Goal: Information Seeking & Learning: Check status

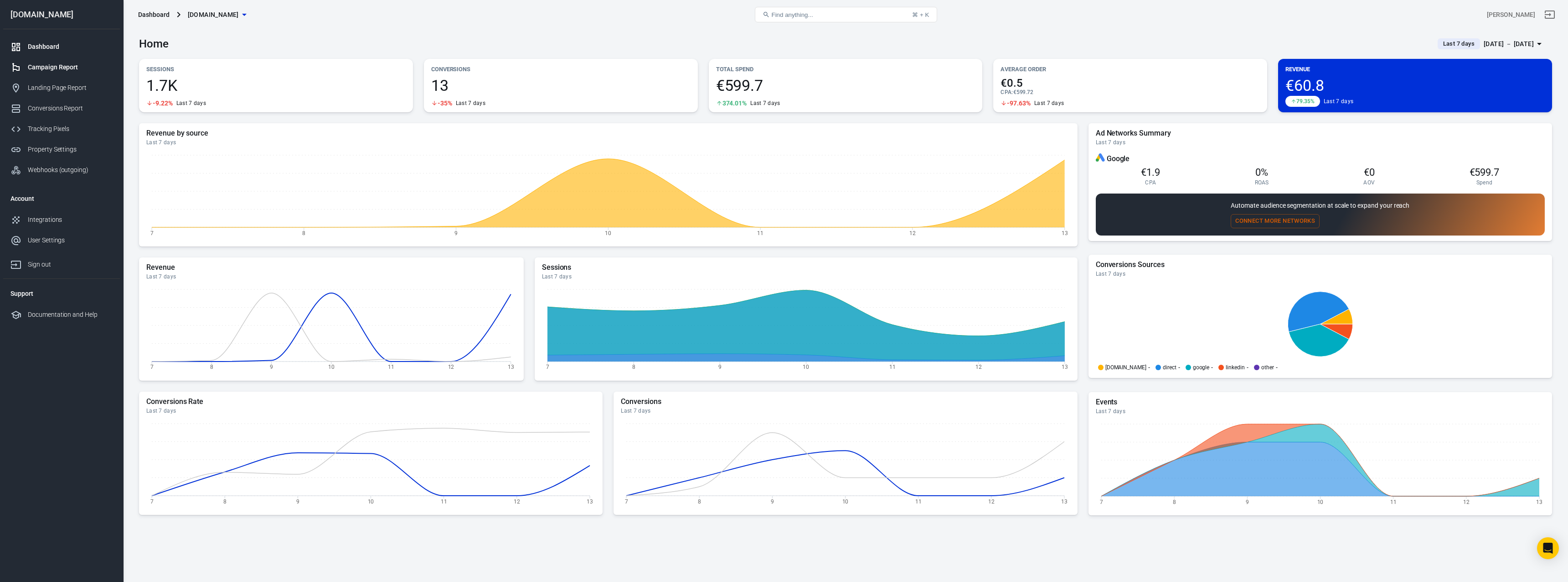
click at [55, 63] on div "Campaign Report" at bounding box center [70, 67] width 85 height 9
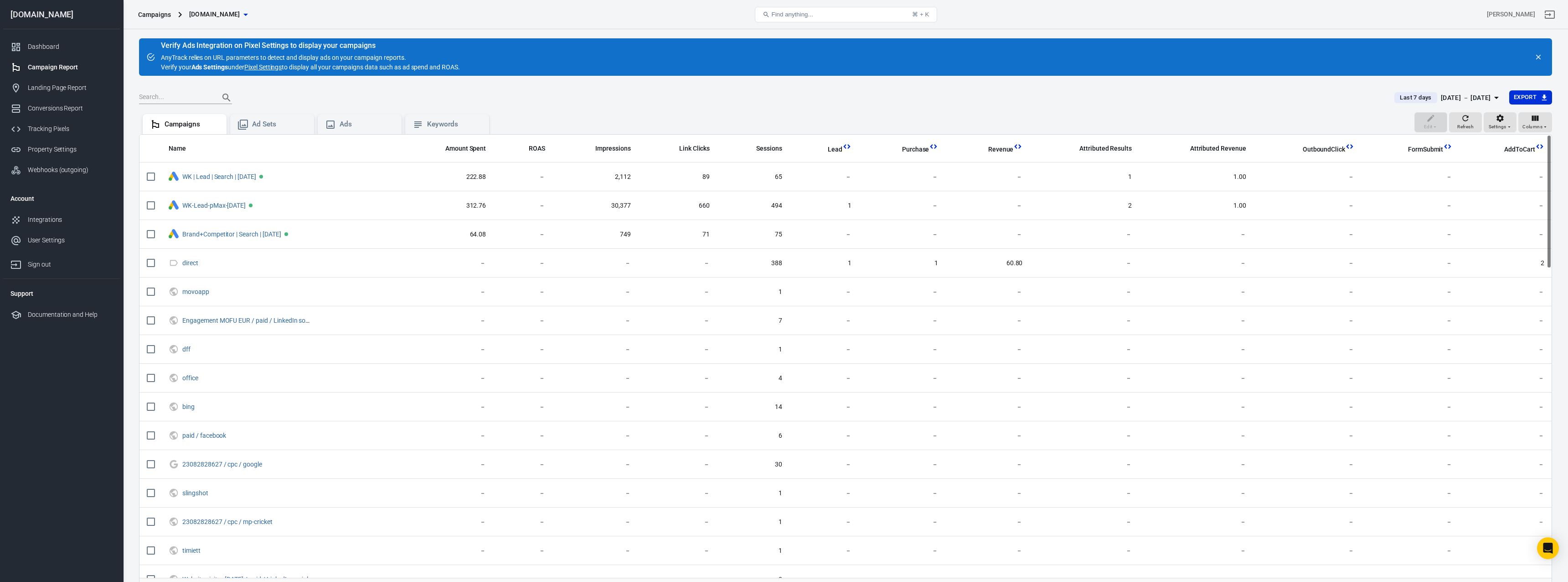
click at [1464, 99] on div "[DATE] － [DATE]" at bounding box center [1466, 98] width 50 height 12
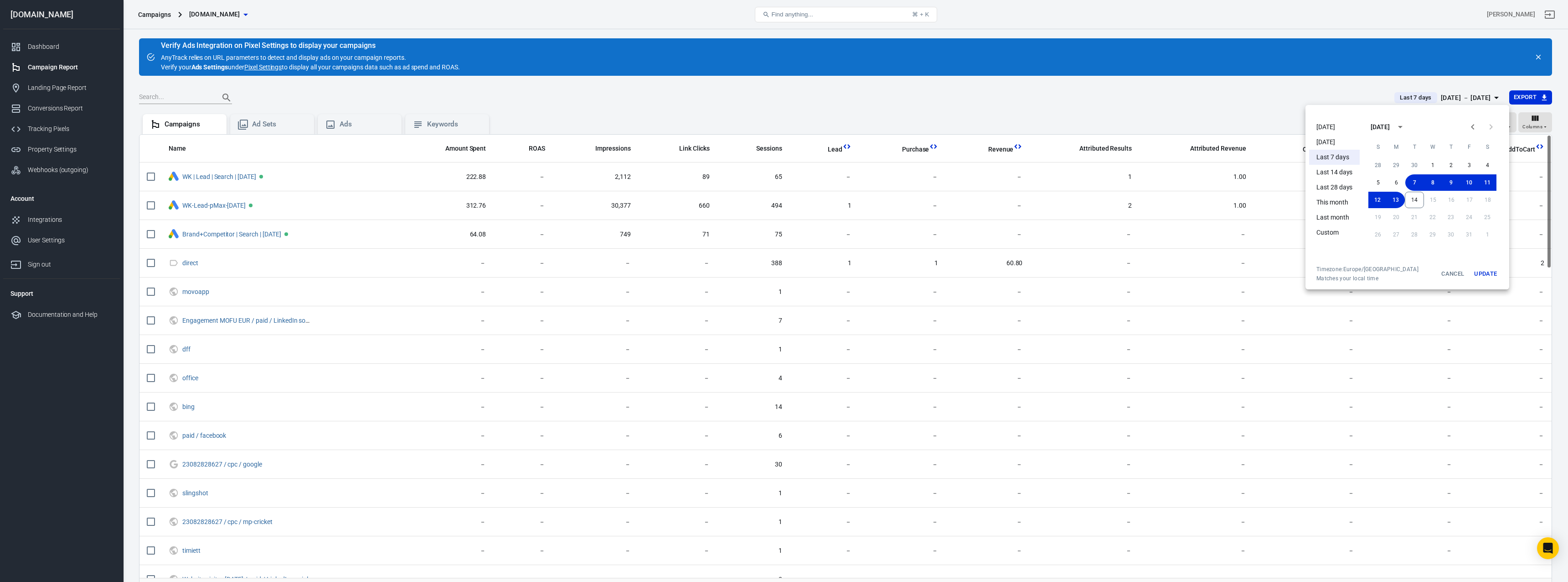
click at [1338, 126] on li "[DATE]" at bounding box center [1334, 127] width 50 height 15
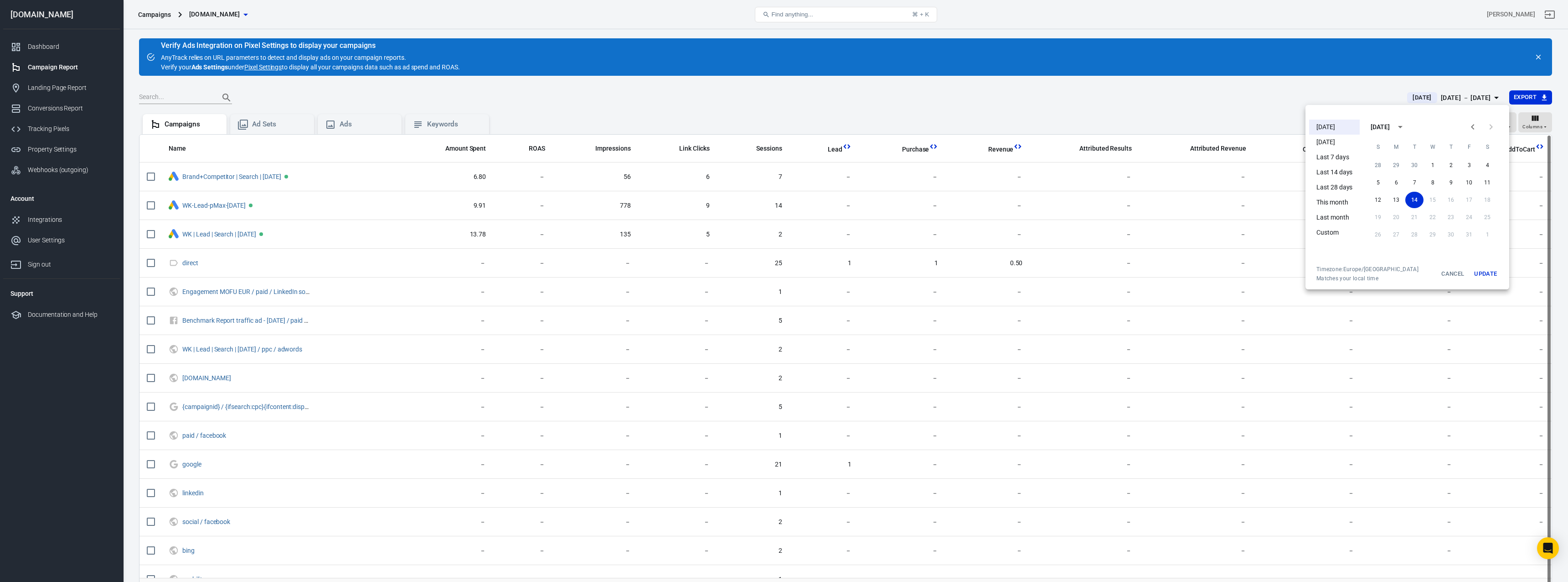
click at [1492, 275] on button "Update" at bounding box center [1486, 274] width 29 height 16
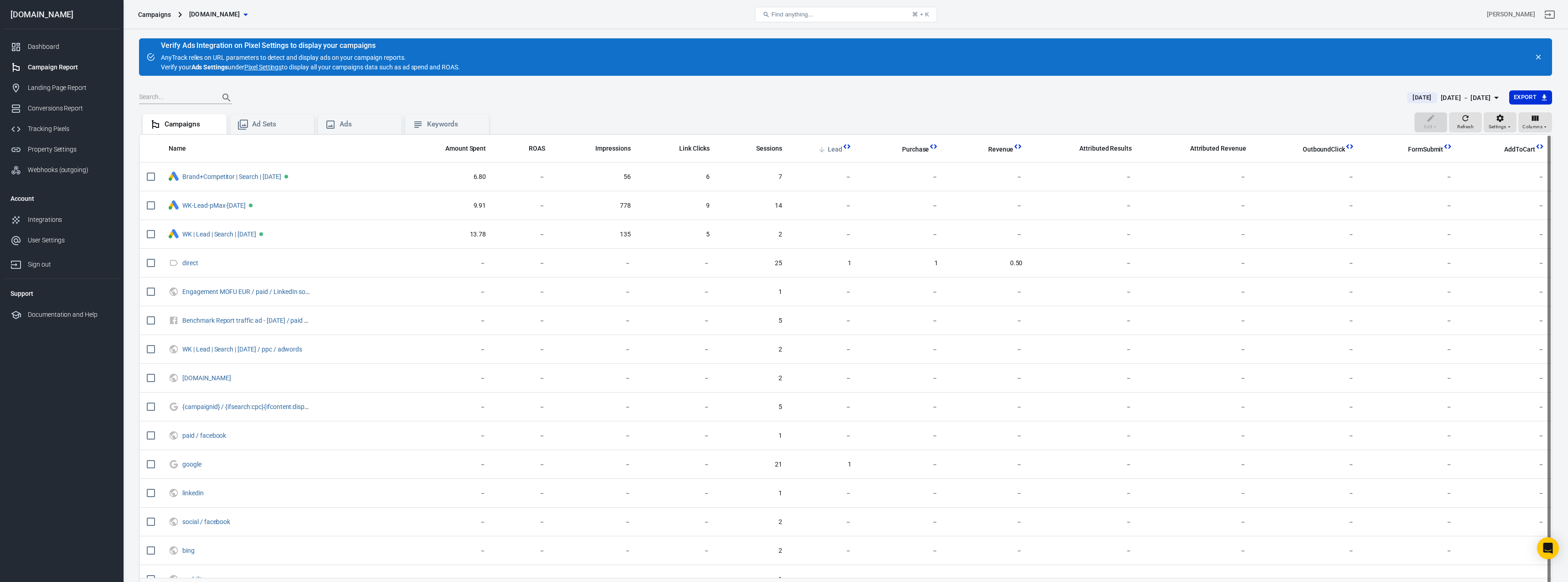
click at [825, 149] on icon "scrollable content" at bounding box center [822, 149] width 8 height 8
click at [753, 150] on icon "scrollable content" at bounding box center [750, 148] width 5 height 5
click at [266, 120] on div "Ad Sets" at bounding box center [279, 124] width 55 height 9
click at [823, 147] on icon "scrollable content" at bounding box center [822, 149] width 8 height 8
click at [66, 91] on div "Landing Page Report" at bounding box center [70, 88] width 85 height 9
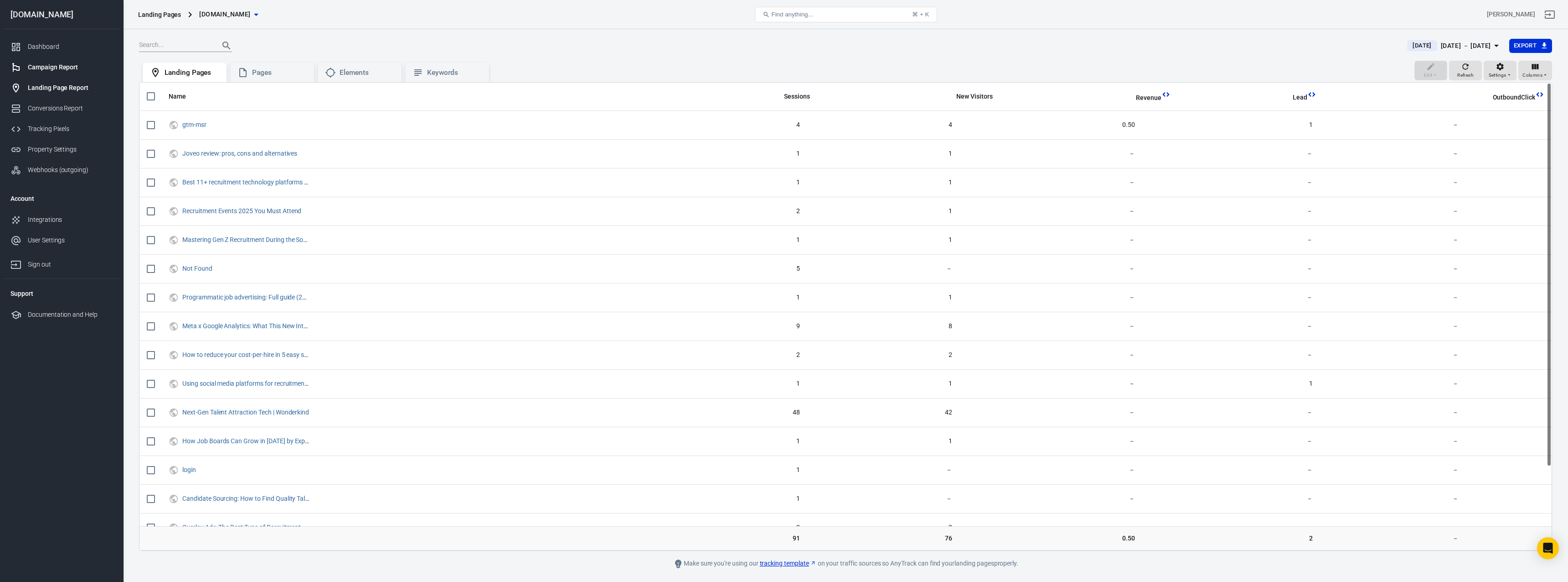
click at [58, 65] on div "Campaign Report" at bounding box center [70, 67] width 85 height 9
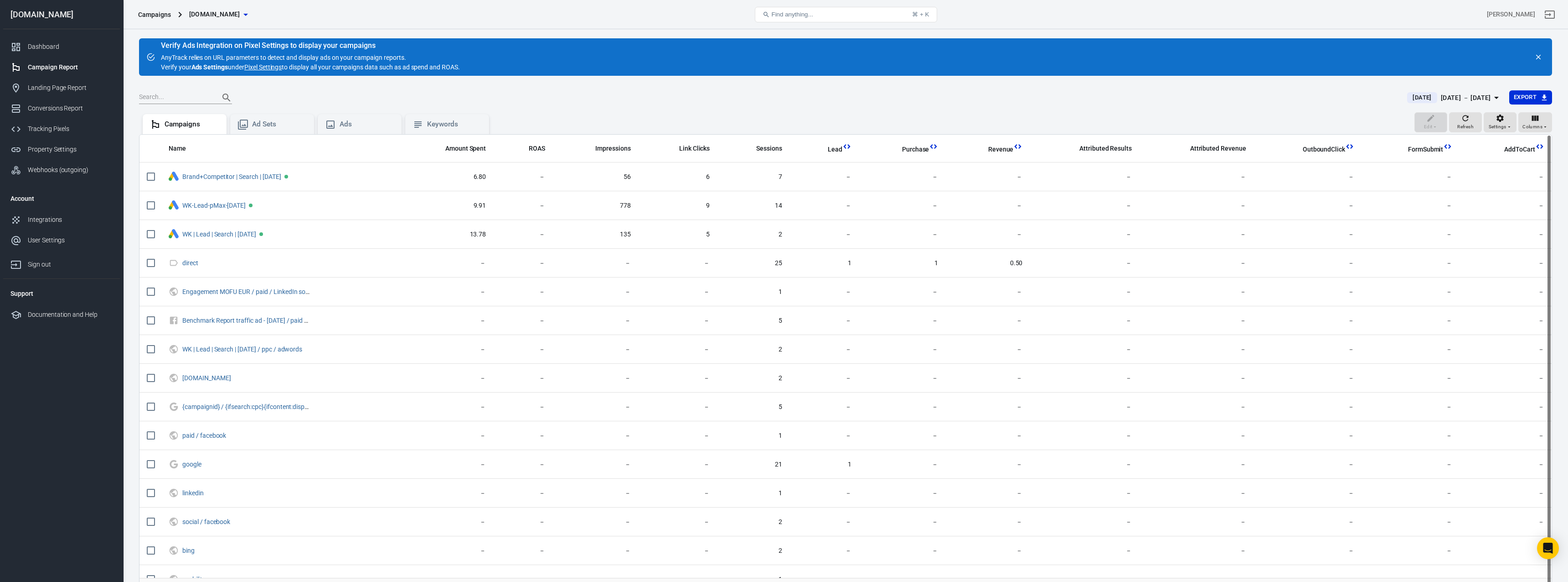
click at [1410, 95] on span "[DATE]" at bounding box center [1422, 97] width 26 height 9
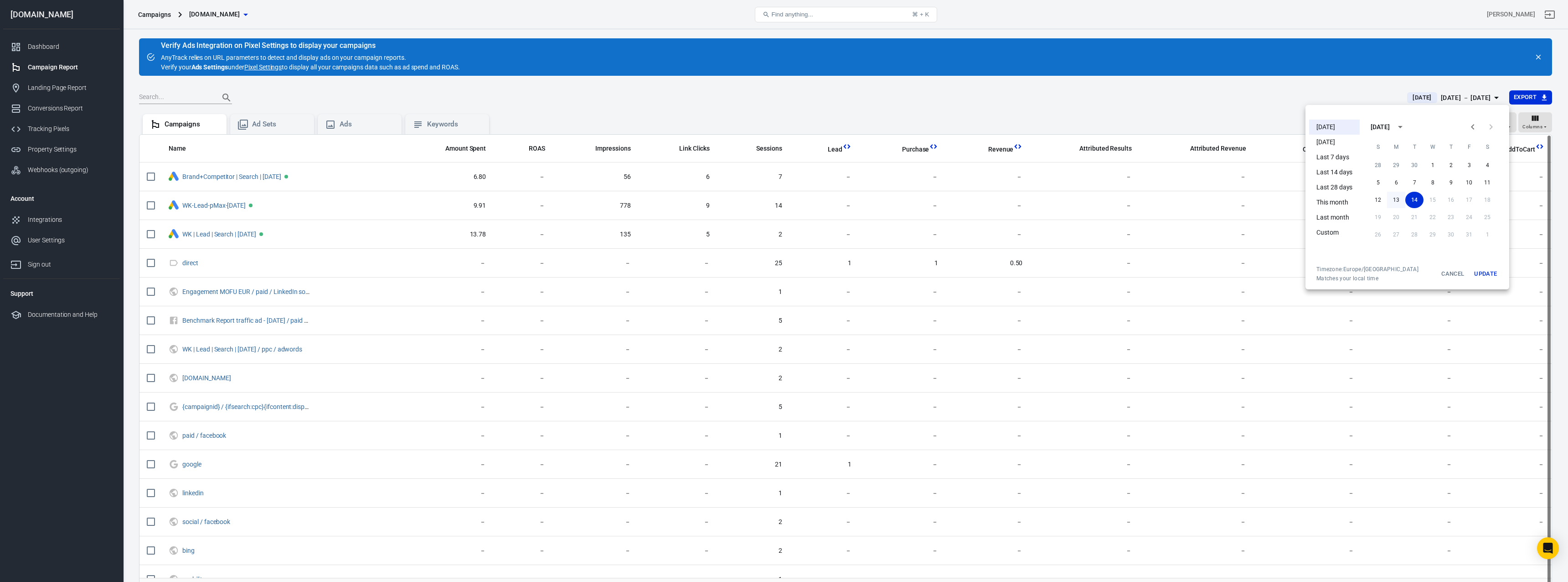
click at [1399, 205] on button "13" at bounding box center [1396, 199] width 18 height 16
click at [1478, 278] on button "Update" at bounding box center [1486, 274] width 29 height 16
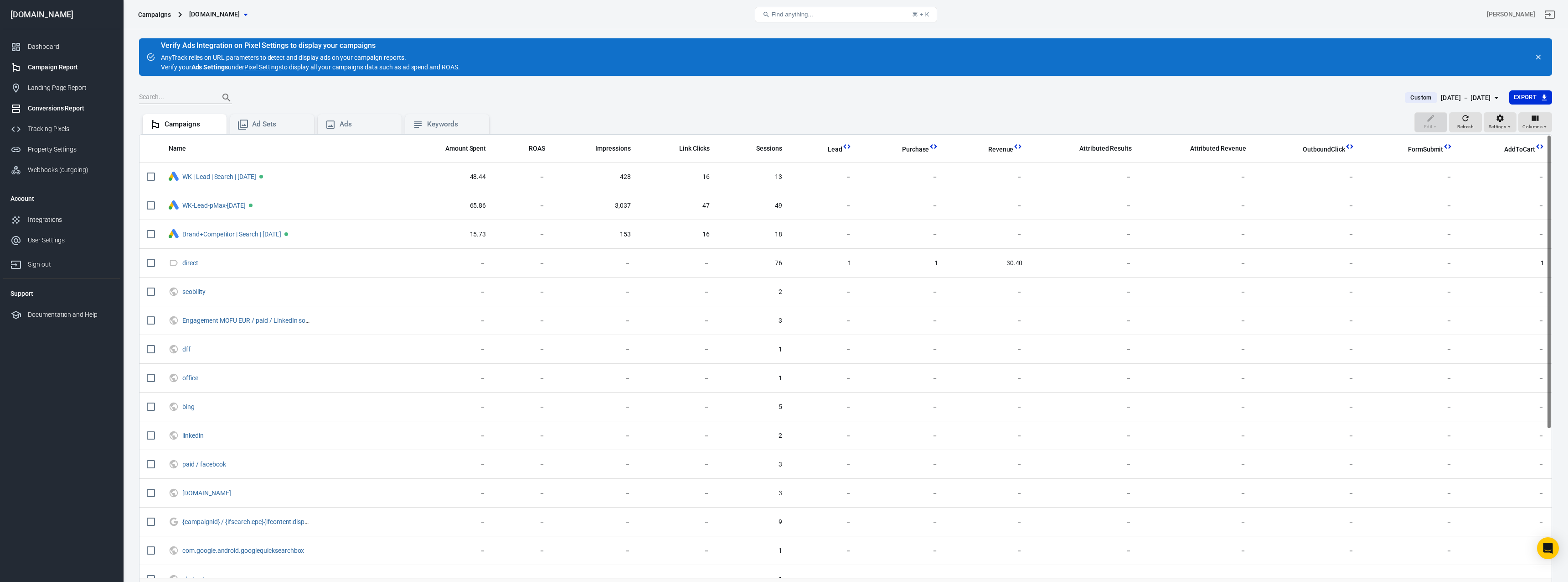
click at [44, 102] on link "Conversions Report" at bounding box center [61, 108] width 117 height 20
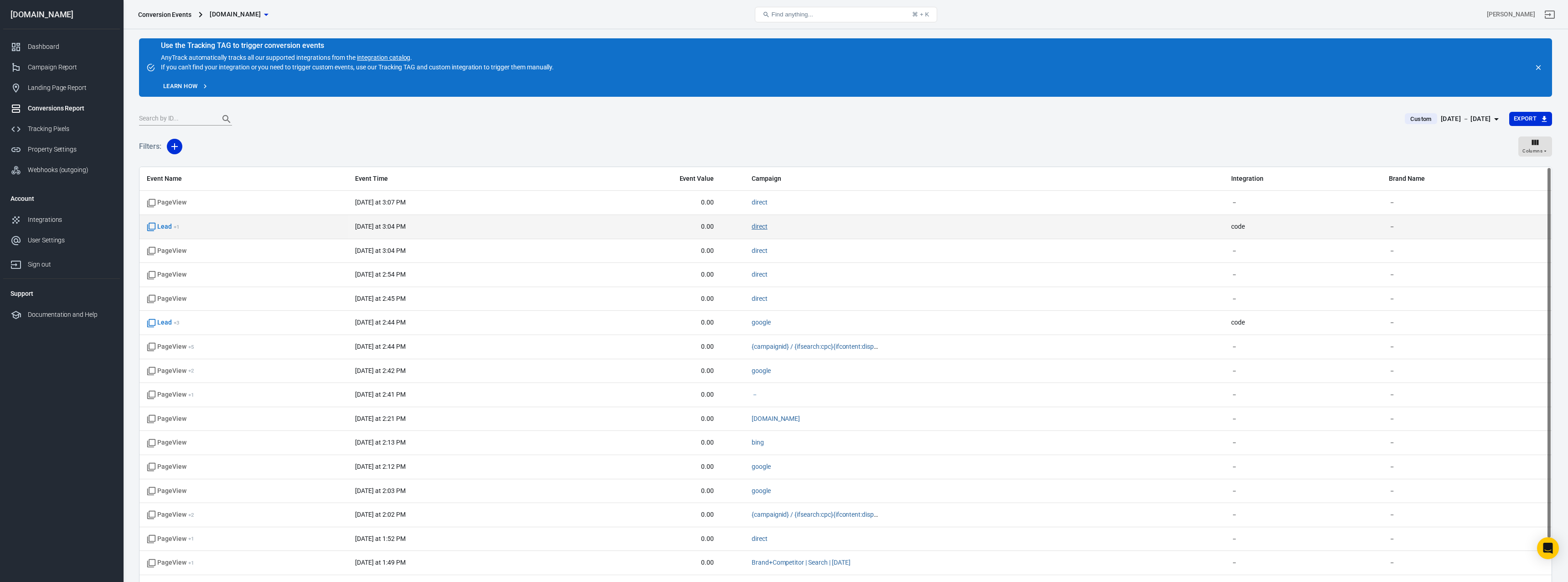
click at [753, 229] on link "direct" at bounding box center [760, 226] width 16 height 7
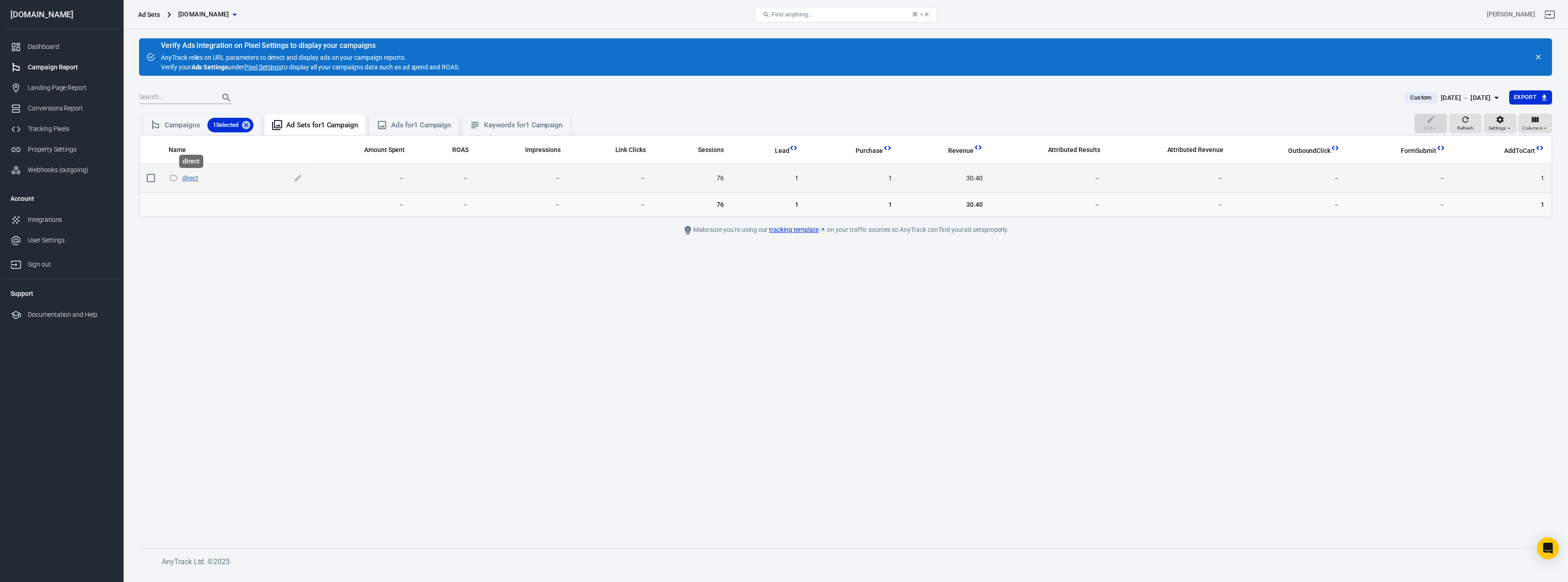
click at [193, 181] on link "direct" at bounding box center [190, 178] width 16 height 7
click at [196, 180] on link "direct" at bounding box center [190, 178] width 16 height 7
click at [412, 124] on div "Ads 1 Selected" at bounding box center [430, 125] width 66 height 15
click at [188, 127] on div "Campaigns 1 Selected" at bounding box center [209, 125] width 89 height 15
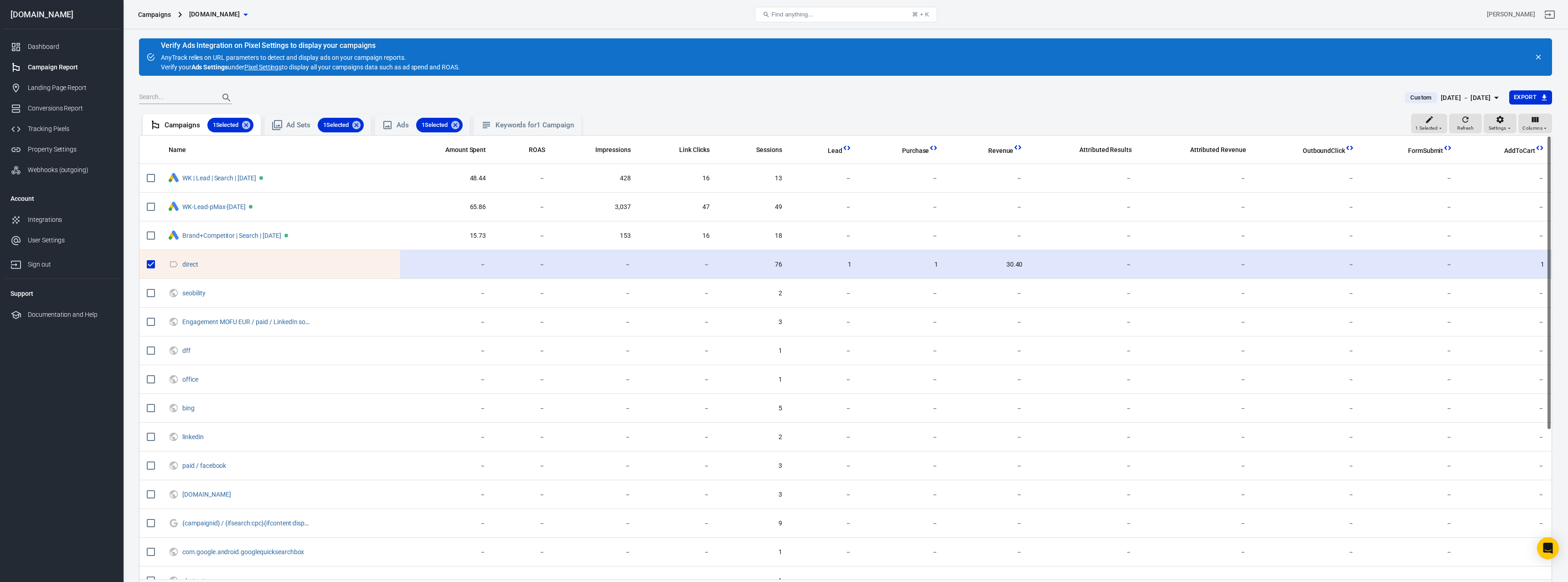
click at [147, 264] on input "scrollable content" at bounding box center [151, 264] width 19 height 19
checkbox input "false"
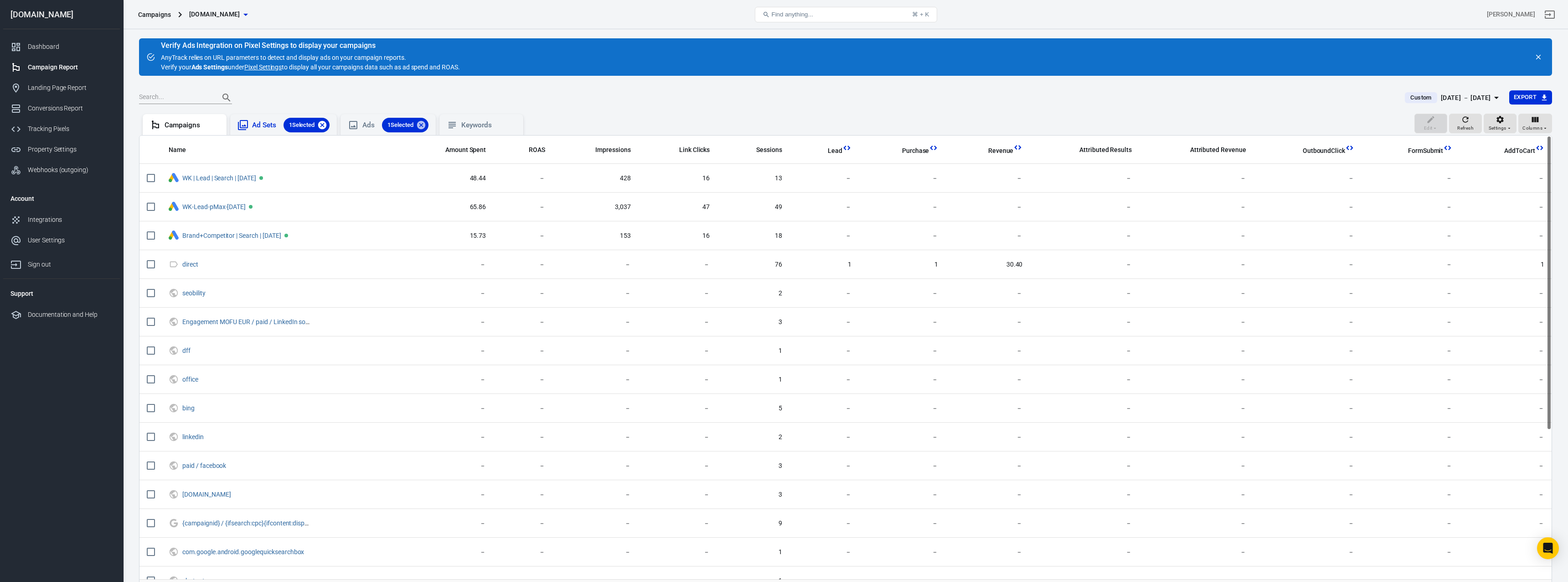
click at [326, 122] on icon at bounding box center [322, 125] width 8 height 8
click at [400, 123] on icon at bounding box center [398, 125] width 8 height 8
click at [66, 109] on div "Conversions Report" at bounding box center [70, 108] width 85 height 9
